Goal: Transaction & Acquisition: Purchase product/service

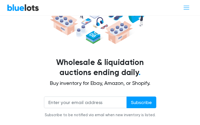
scroll to position [77, 0]
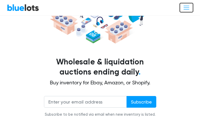
click at [186, 4] on button "Toggle navigation" at bounding box center [186, 8] width 14 height 10
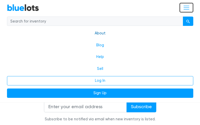
scroll to position [164, 0]
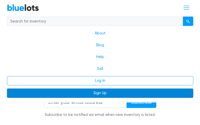
click at [99, 93] on link "Sign Up" at bounding box center [100, 92] width 186 height 9
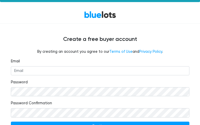
scroll to position [33, 0]
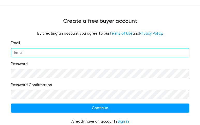
click at [74, 49] on input "Email" at bounding box center [100, 52] width 178 height 9
click at [74, 48] on input "Email" at bounding box center [100, 52] width 178 height 9
type input "[EMAIL_ADDRESS][DOMAIN_NAME]"
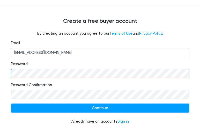
click at [11, 103] on input "Continue" at bounding box center [100, 107] width 178 height 9
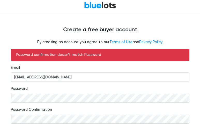
scroll to position [49, 0]
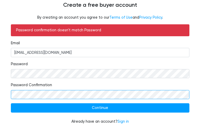
click at [11, 103] on input "Continue" at bounding box center [100, 107] width 178 height 9
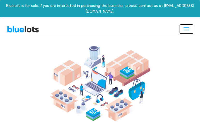
click at [187, 26] on span "Toggle navigation" at bounding box center [185, 29] width 7 height 7
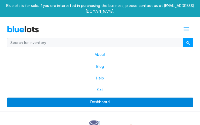
click at [100, 97] on link "Dashboard" at bounding box center [100, 101] width 186 height 9
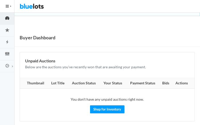
scroll to position [5, 0]
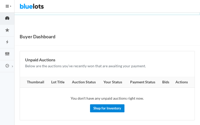
click at [97, 104] on link "Shop for Inventory" at bounding box center [107, 108] width 34 height 8
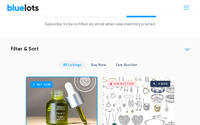
scroll to position [181, 0]
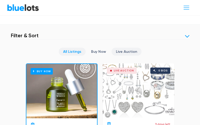
click at [126, 47] on link "Live Auction" at bounding box center [126, 51] width 30 height 8
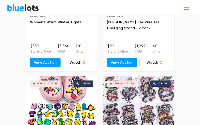
scroll to position [1196, 0]
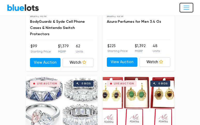
click at [186, 9] on span "Toggle navigation" at bounding box center [185, 7] width 7 height 7
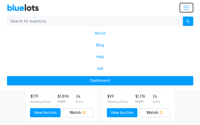
scroll to position [857, 0]
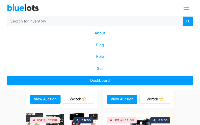
scroll to position [986, 0]
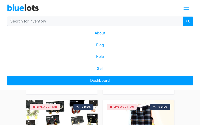
click at [67, 21] on input "search" at bounding box center [95, 21] width 176 height 9
type input "electronics"
click at [182, 17] on button "submit" at bounding box center [187, 21] width 10 height 9
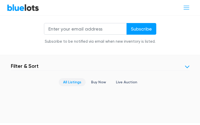
scroll to position [150, 0]
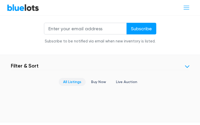
click at [75, 78] on link "All Listings" at bounding box center [72, 82] width 27 height 8
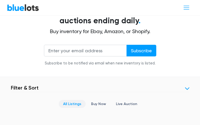
scroll to position [125, 0]
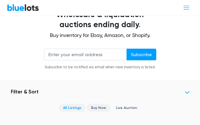
click at [106, 105] on link "Buy Now" at bounding box center [98, 108] width 24 height 8
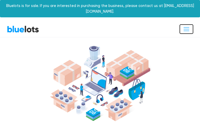
click at [184, 26] on span "Toggle navigation" at bounding box center [185, 29] width 7 height 7
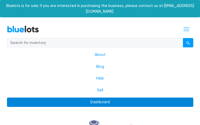
click at [99, 97] on link "Dashboard" at bounding box center [100, 101] width 186 height 9
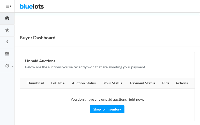
scroll to position [5, 0]
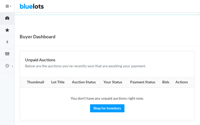
click at [11, 34] on link "Watched Lots" at bounding box center [7, 31] width 14 height 12
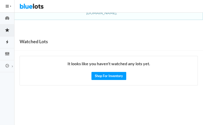
click at [9, 47] on link "Auctions" at bounding box center [7, 42] width 14 height 12
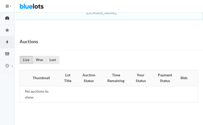
click at [7, 17] on icon "speedometer" at bounding box center [7, 18] width 4 height 4
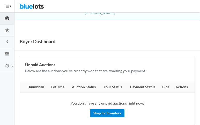
click at [111, 109] on link "Shop for Inventory" at bounding box center [107, 113] width 34 height 8
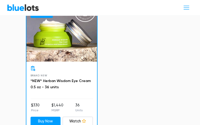
scroll to position [2446, 0]
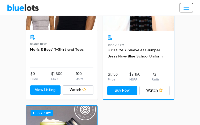
click at [187, 9] on span "Toggle navigation" at bounding box center [185, 7] width 7 height 7
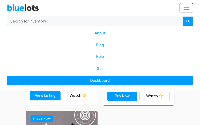
scroll to position [2520, 0]
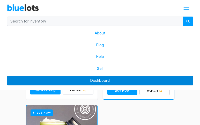
click at [109, 81] on link "Dashboard" at bounding box center [100, 80] width 186 height 9
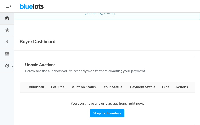
click at [9, 64] on icon "cog" at bounding box center [7, 65] width 14 height 5
click at [10, 65] on icon "cog" at bounding box center [7, 65] width 14 height 5
click at [13, 65] on icon "cog" at bounding box center [7, 65] width 14 height 5
click at [11, 67] on link "Settings" at bounding box center [7, 66] width 14 height 12
click at [11, 66] on icon "cog" at bounding box center [7, 65] width 14 height 5
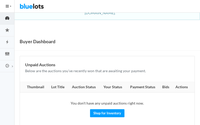
click at [9, 4] on button "HIDE MENU" at bounding box center [7, 6] width 14 height 12
click at [9, 5] on button "HIDE MENU" at bounding box center [7, 6] width 14 height 12
click at [11, 7] on button "HIDE MENU" at bounding box center [7, 6] width 14 height 12
click at [11, 6] on span "button" at bounding box center [10, 6] width 1 height 2
click at [6, 22] on link "Dashboard" at bounding box center [7, 19] width 14 height 12
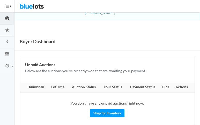
click at [9, 8] on button "HIDE MENU" at bounding box center [7, 6] width 14 height 12
